Goal: Task Accomplishment & Management: Complete application form

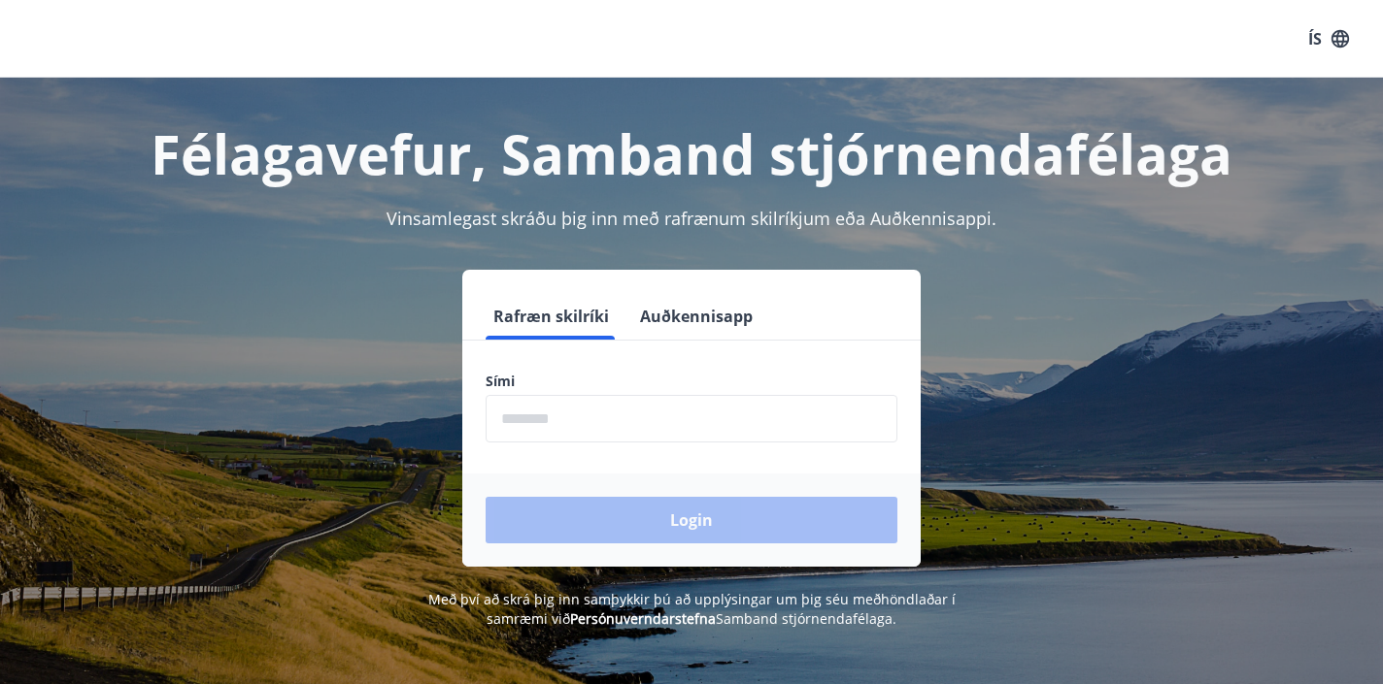
click at [591, 412] on input "phone" at bounding box center [691, 419] width 412 height 48
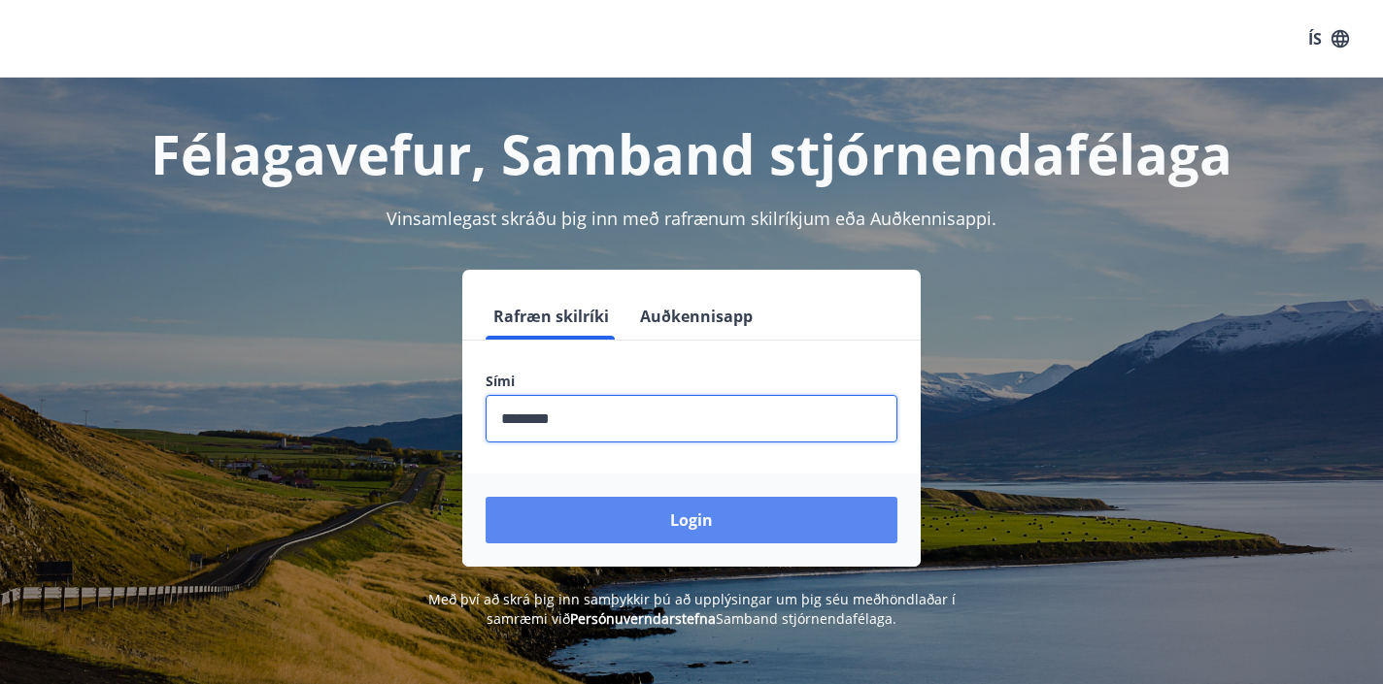
type input "********"
click at [642, 514] on button "Login" at bounding box center [691, 520] width 412 height 47
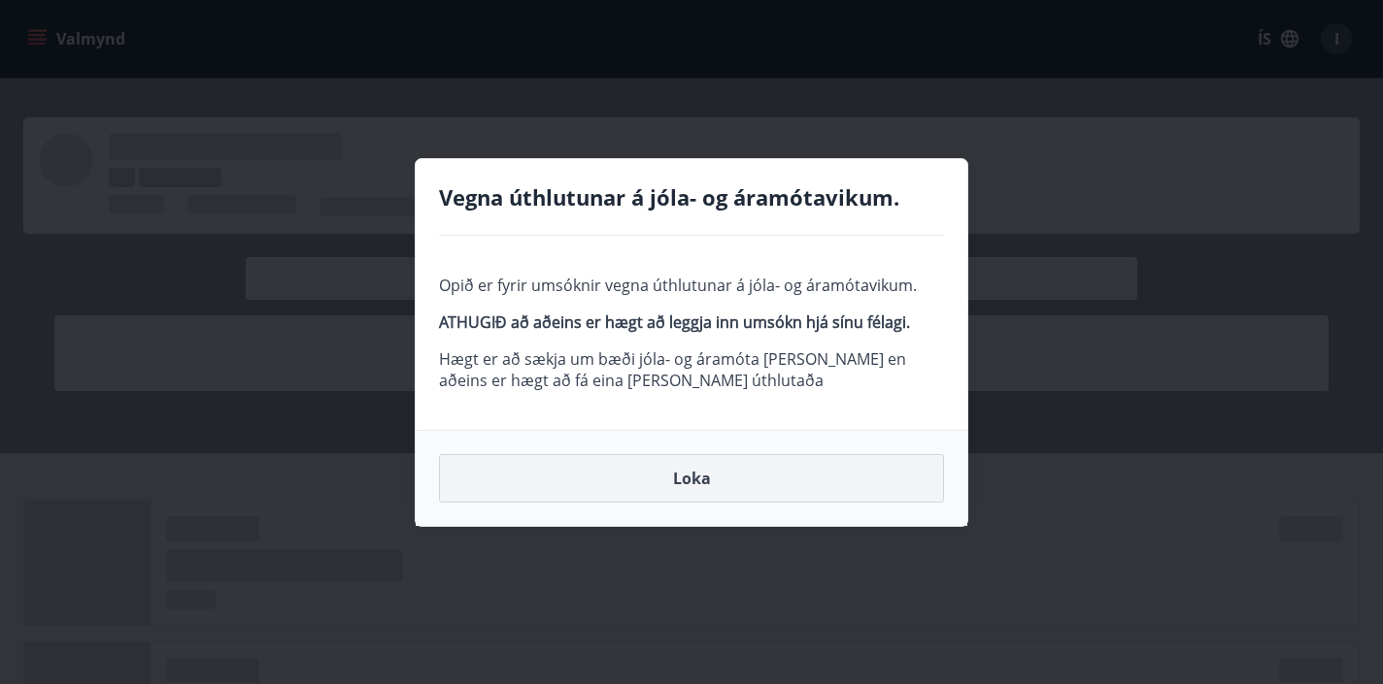
click at [677, 475] on button "Loka" at bounding box center [691, 478] width 505 height 49
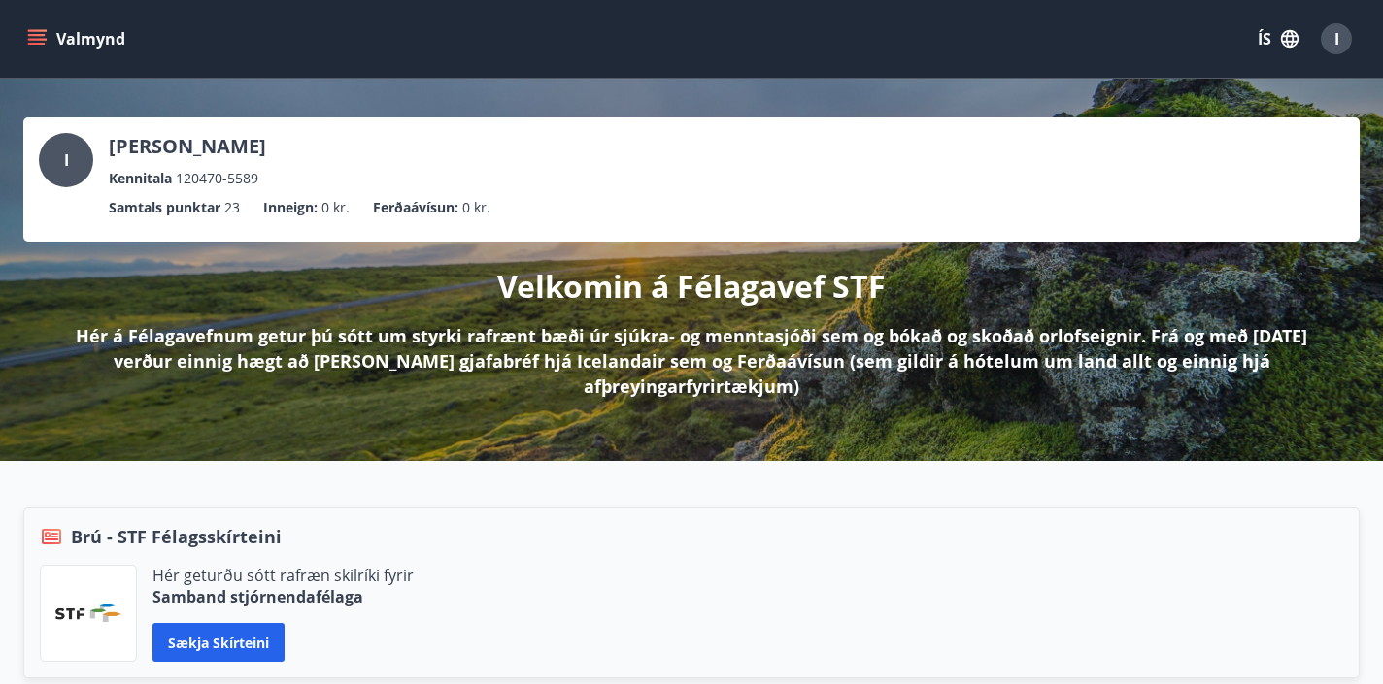
click at [52, 35] on button "Valmynd" at bounding box center [78, 38] width 110 height 35
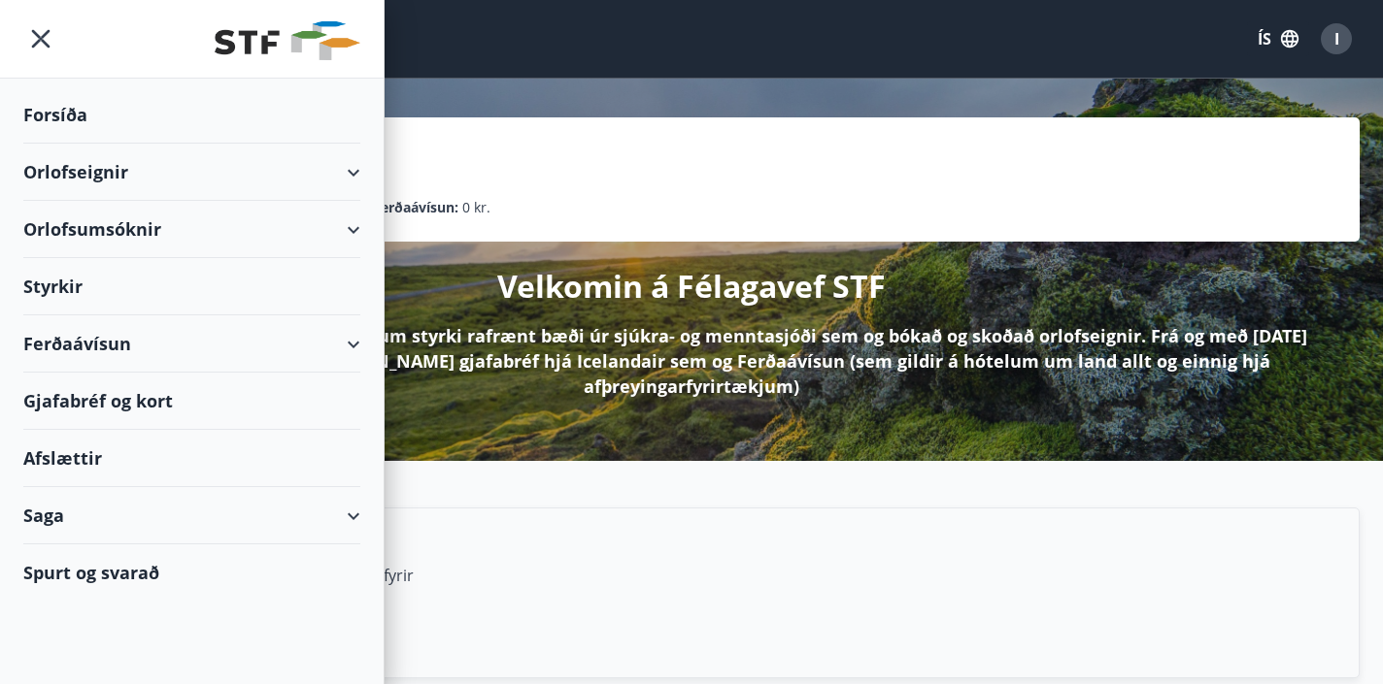
click at [58, 278] on div "Styrkir" at bounding box center [191, 286] width 337 height 57
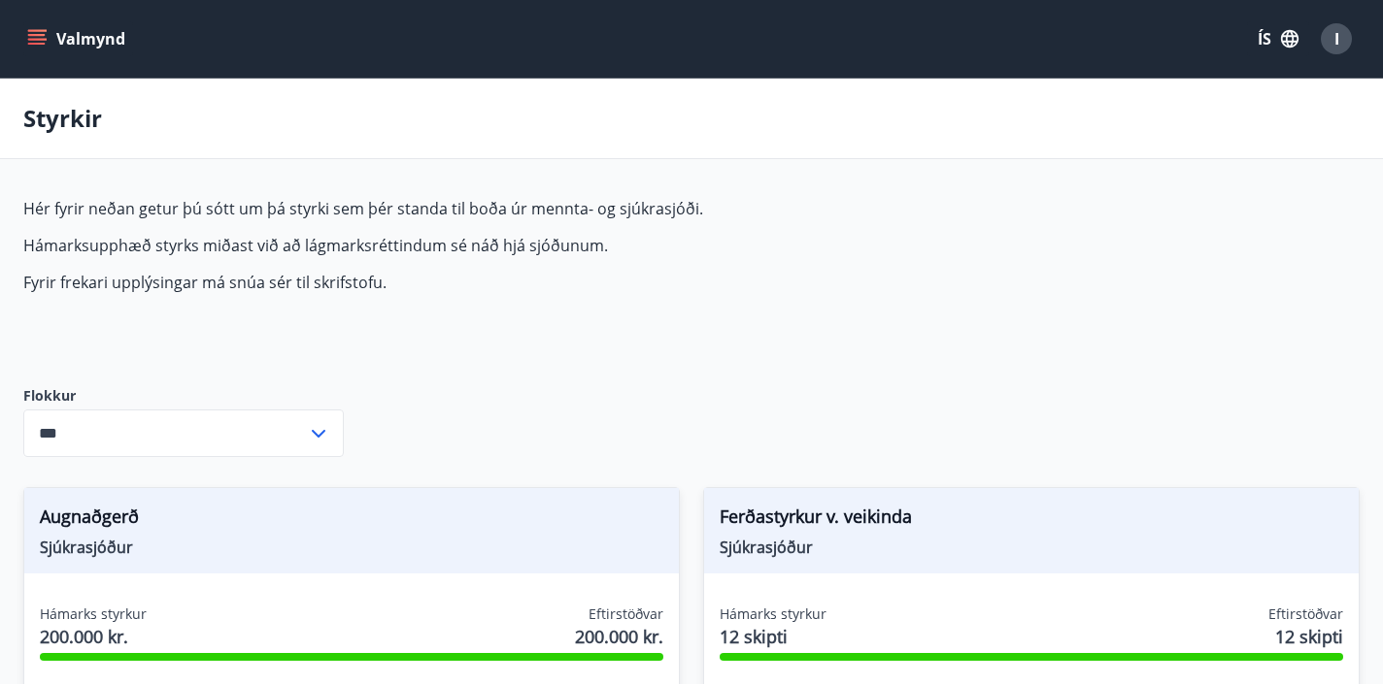
click at [320, 429] on icon at bounding box center [318, 433] width 23 height 23
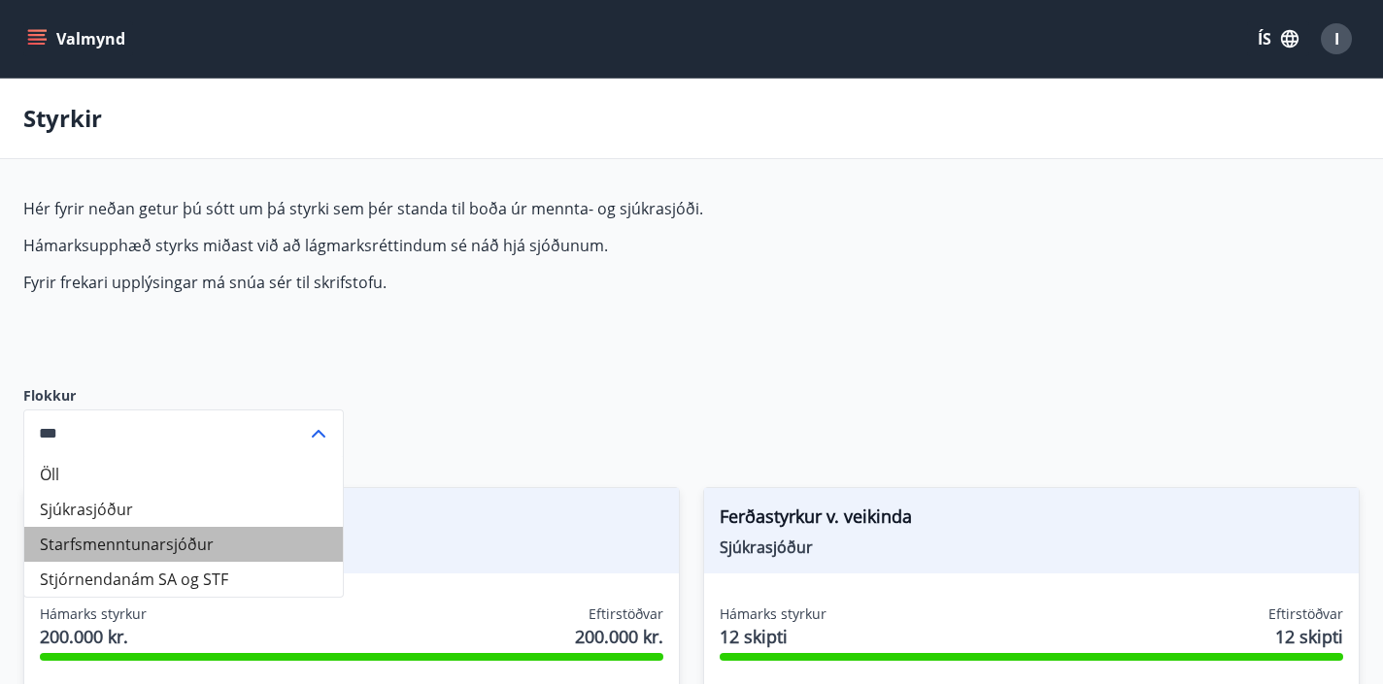
click at [193, 545] on li "Starfsmenntunarsjóður" at bounding box center [183, 544] width 318 height 35
type input "**********"
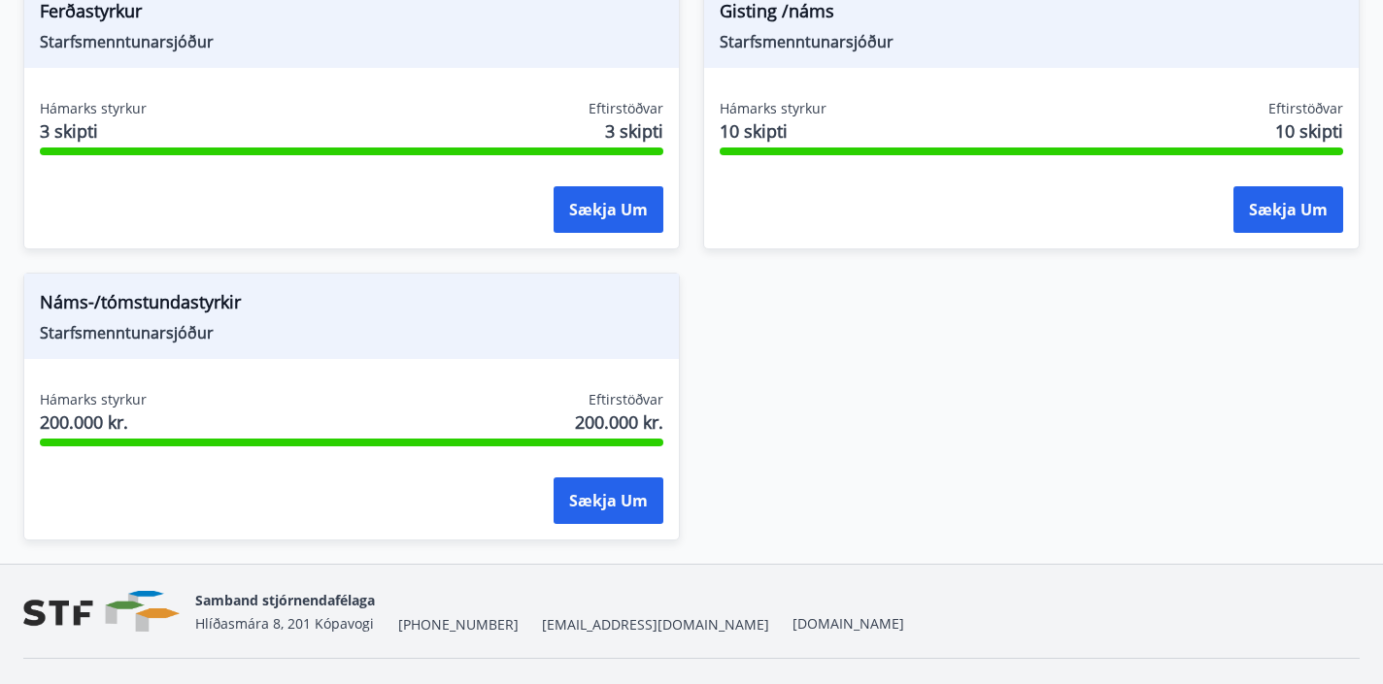
scroll to position [510, 0]
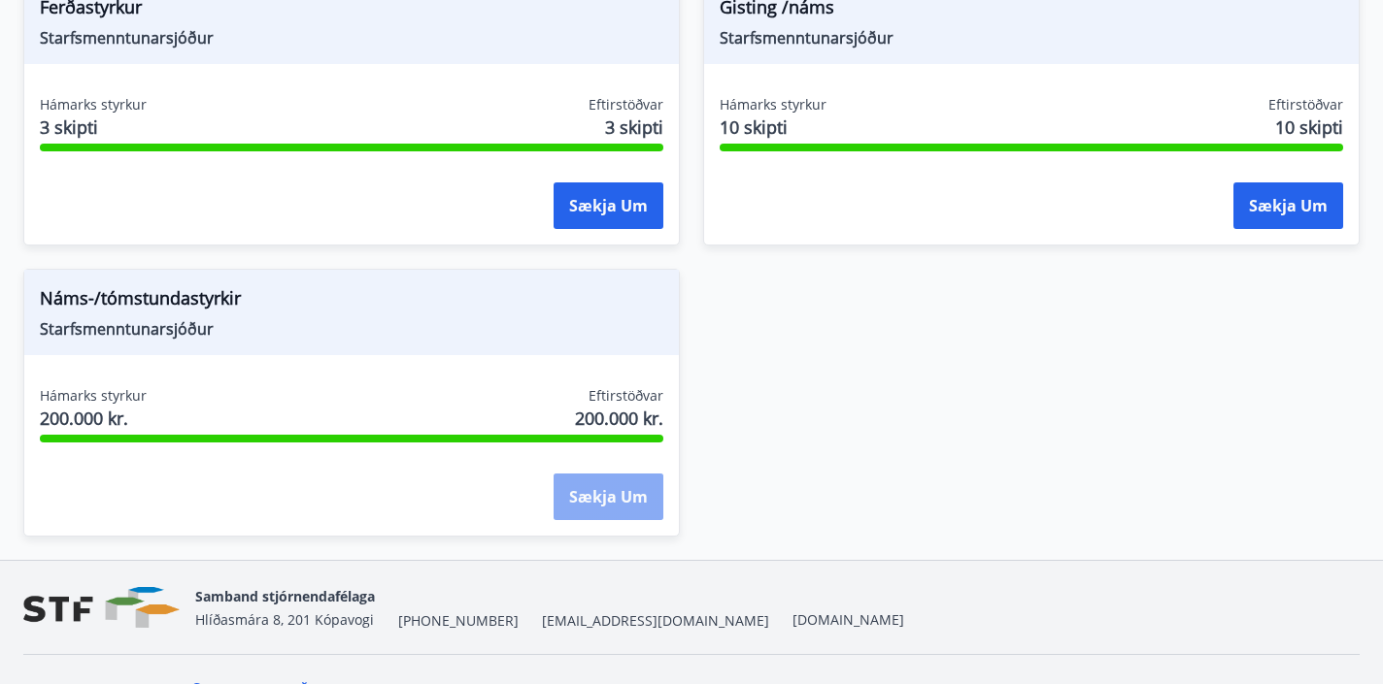
click at [641, 493] on button "Sækja um" at bounding box center [608, 497] width 110 height 47
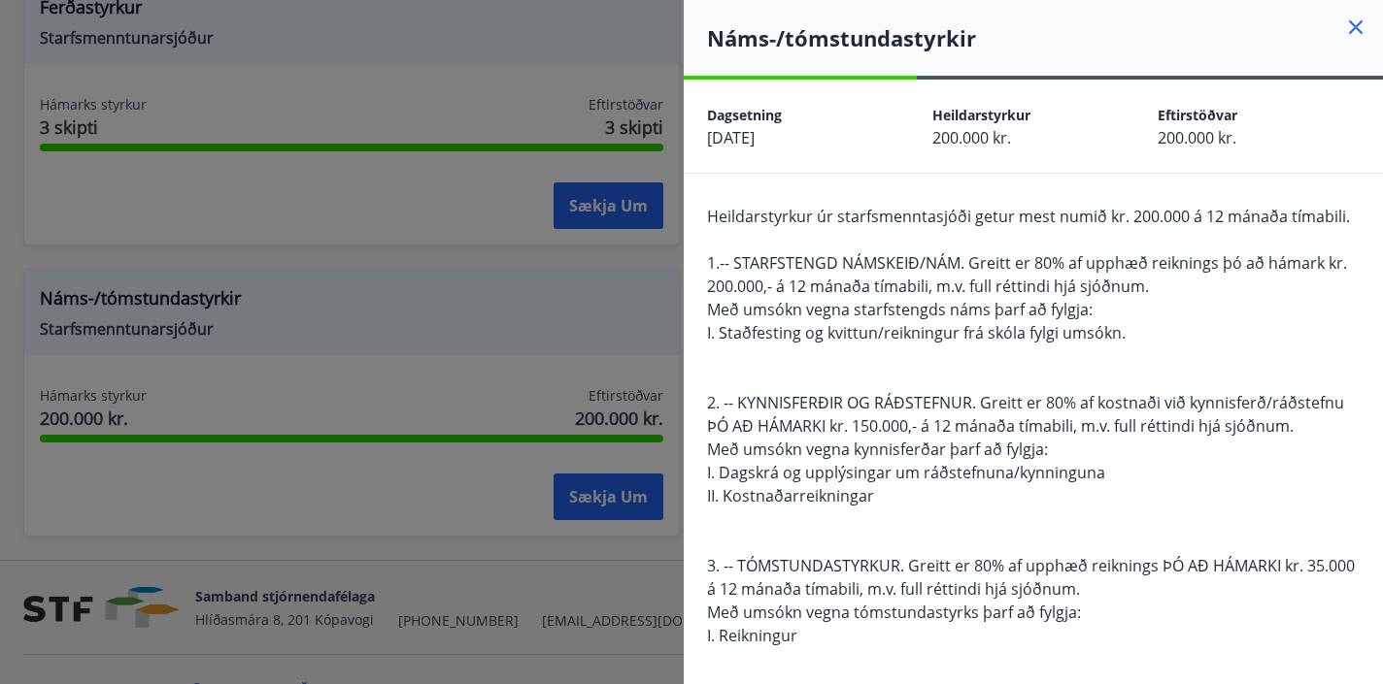
scroll to position [0, 0]
